Goal: Information Seeking & Learning: Learn about a topic

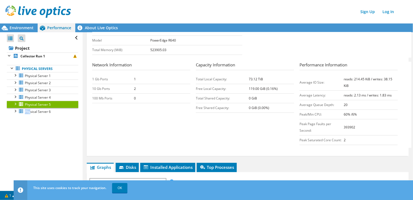
scroll to position [191, 0]
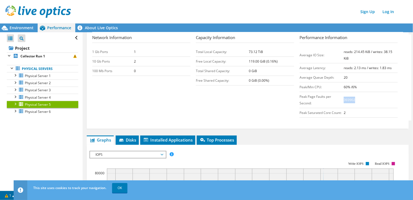
drag, startPoint x: 351, startPoint y: 98, endPoint x: 340, endPoint y: 99, distance: 11.3
click at [344, 99] on td "393902" at bounding box center [371, 100] width 54 height 16
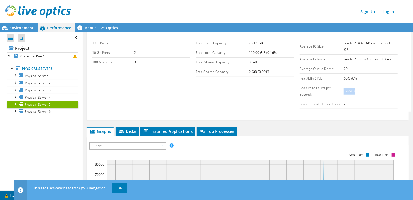
scroll to position [63, 0]
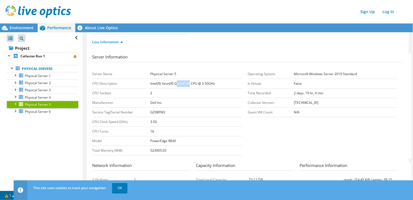
drag, startPoint x: 189, startPoint y: 83, endPoint x: 176, endPoint y: 85, distance: 13.2
click at [176, 85] on td "Intel(R) Xeon(R) Gold 6144 CPU @ 3.50GHz" at bounding box center [196, 84] width 92 height 10
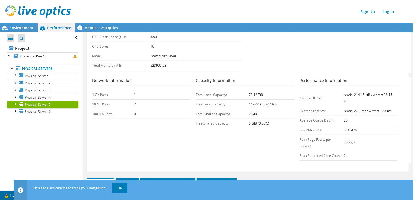
scroll to position [163, 0]
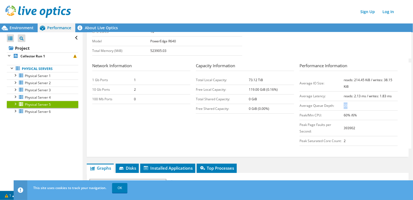
drag, startPoint x: 345, startPoint y: 104, endPoint x: 340, endPoint y: 105, distance: 4.1
click at [344, 105] on td "20" at bounding box center [371, 106] width 54 height 10
click at [29, 98] on span "Physical Server 4" at bounding box center [38, 97] width 26 height 5
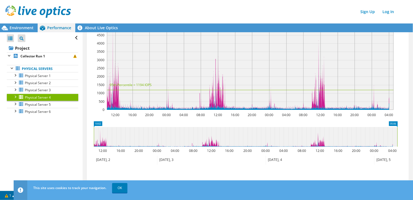
scroll to position [0, 0]
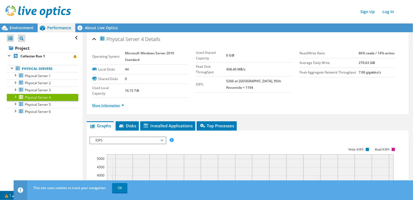
click at [116, 106] on link "More Information" at bounding box center [108, 105] width 32 height 5
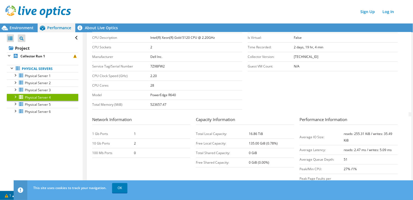
scroll to position [136, 0]
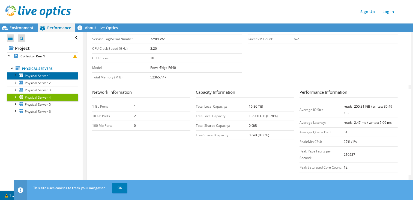
click at [47, 78] on link "Physical Server 1" at bounding box center [42, 75] width 71 height 7
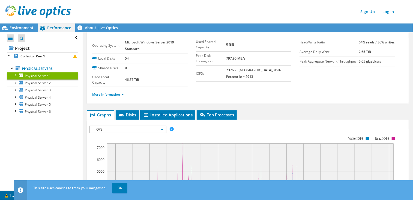
scroll to position [0, 0]
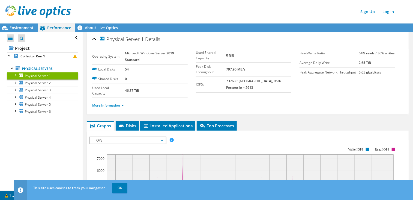
click at [113, 104] on link "More Information" at bounding box center [108, 105] width 32 height 5
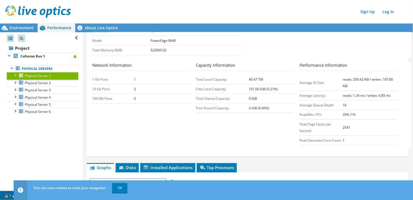
scroll to position [164, 0]
click at [50, 131] on div "Open All Close All Project Tree Filter Project Collector Run 1" at bounding box center [41, 111] width 82 height 158
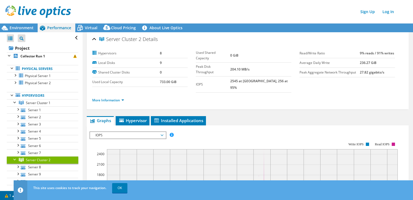
click at [35, 109] on link "Server 1" at bounding box center [42, 109] width 71 height 7
click at [115, 98] on link "More Information" at bounding box center [108, 100] width 32 height 5
click at [120, 98] on link "More Information" at bounding box center [108, 100] width 32 height 5
click at [119, 98] on link "More Information" at bounding box center [108, 100] width 32 height 5
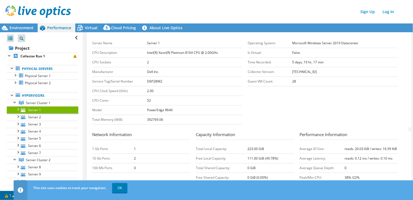
scroll to position [136, 0]
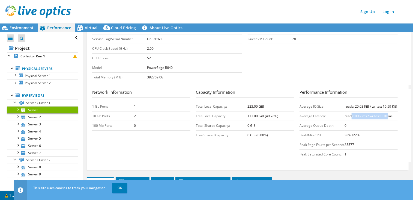
drag, startPoint x: 385, startPoint y: 114, endPoint x: 348, endPoint y: 118, distance: 37.0
click at [348, 118] on td "reads: 0.12 ms / writes: 0.10 ms" at bounding box center [371, 116] width 53 height 10
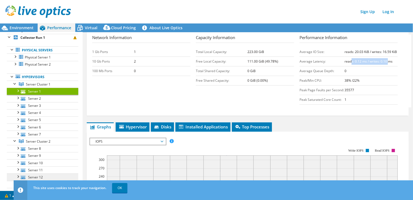
scroll to position [27, 0]
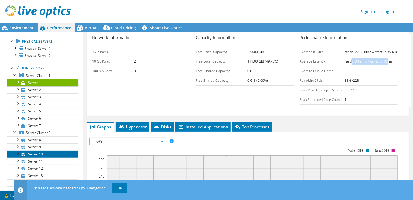
click at [37, 152] on link "Server 10" at bounding box center [42, 153] width 71 height 7
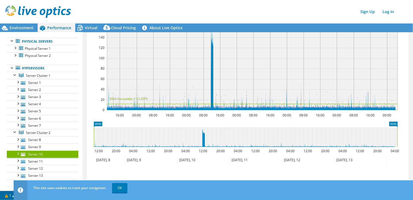
scroll to position [0, 0]
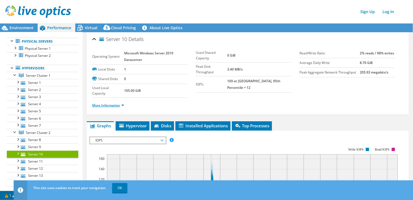
click at [116, 103] on link "More Information" at bounding box center [108, 105] width 32 height 5
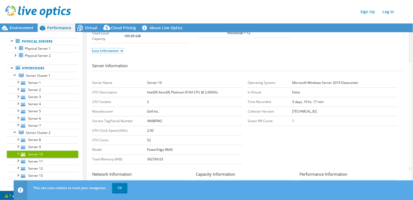
scroll to position [136, 0]
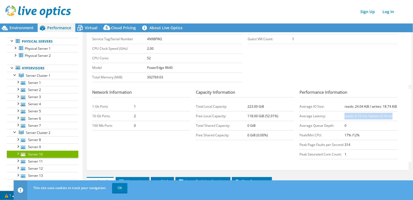
drag, startPoint x: 389, startPoint y: 115, endPoint x: 341, endPoint y: 117, distance: 47.8
click at [345, 117] on td "reads: 0.12 ms / writes: 0.10 ms" at bounding box center [371, 116] width 53 height 10
drag, startPoint x: 341, startPoint y: 117, endPoint x: 336, endPoint y: 146, distance: 29.1
click at [336, 146] on tr "Peak Page Faults per Second: 314" at bounding box center [349, 145] width 98 height 10
drag, startPoint x: 336, startPoint y: 146, endPoint x: 339, endPoint y: 143, distance: 3.7
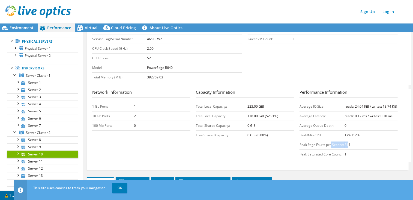
click at [346, 147] on b "314" at bounding box center [348, 144] width 6 height 5
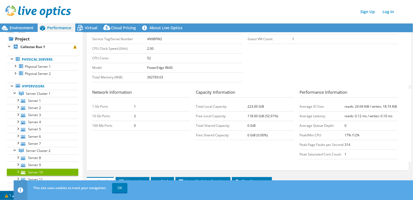
scroll to position [0, 0]
